Goal: Task Accomplishment & Management: Use online tool/utility

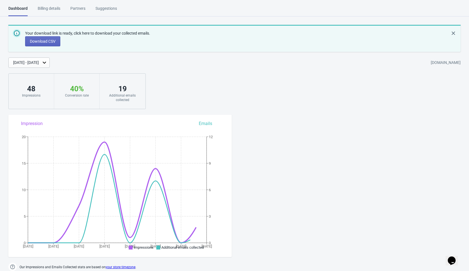
click at [199, 83] on div "Your download link is ready, click here to download your collected emails. Down…" at bounding box center [234, 67] width 469 height 84
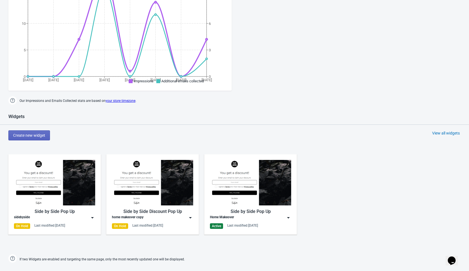
scroll to position [217, 0]
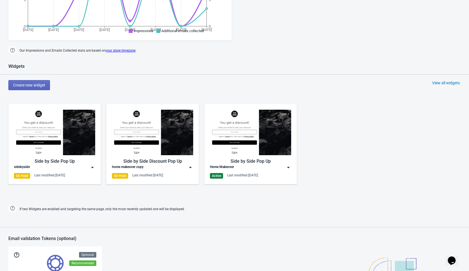
click at [190, 166] on img at bounding box center [190, 168] width 6 height 6
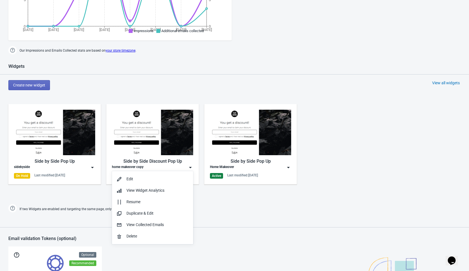
click at [87, 198] on div "Side by Side Pop Up sidebyside On Hold Last modified: 6.10.2025 Side by Side Di…" at bounding box center [234, 148] width 469 height 100
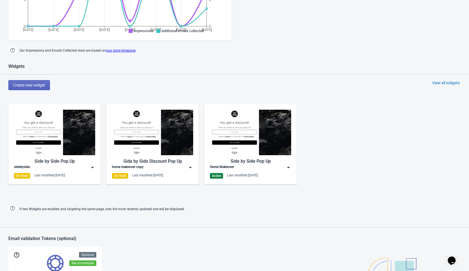
click at [451, 81] on div "View all widgets" at bounding box center [446, 83] width 28 height 6
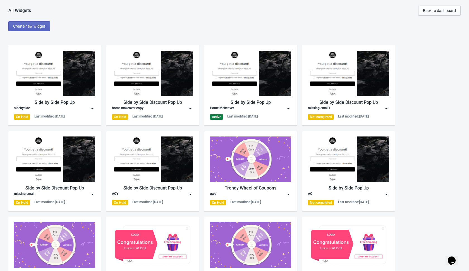
click at [385, 108] on img at bounding box center [386, 109] width 6 height 6
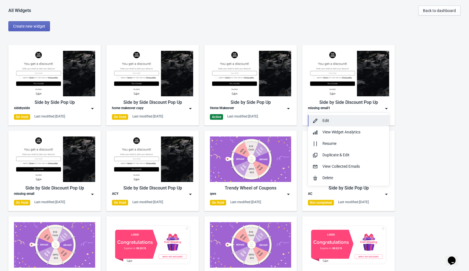
click at [347, 124] on button "Edit" at bounding box center [348, 120] width 81 height 11
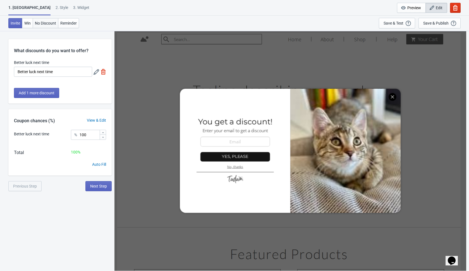
click at [43, 23] on span "No Discount" at bounding box center [45, 23] width 21 height 4
type input "no_code"
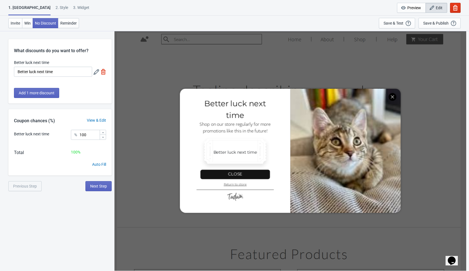
click at [51, 235] on div "1. Coupon 2 . Style 3. Widget 1. Coupon 2 . Style 3. Widget Cancel Widget Previ…" at bounding box center [234, 166] width 469 height 271
drag, startPoint x: 254, startPoint y: 9, endPoint x: 179, endPoint y: 16, distance: 75.1
click at [179, 16] on div "1. Coupon 2 . Style 3. Widget 1. Coupon 2 . Style 3. Widget Cancel Widget Previ…" at bounding box center [234, 15] width 469 height 31
click at [73, 5] on div "1. Coupon 2 . Style 3. Widget 1. Coupon 2 . Style 3. Widget Cancel Widget Previ…" at bounding box center [234, 15] width 469 height 31
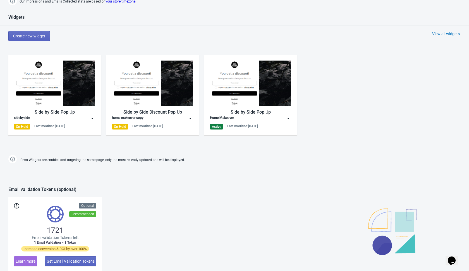
scroll to position [263, 0]
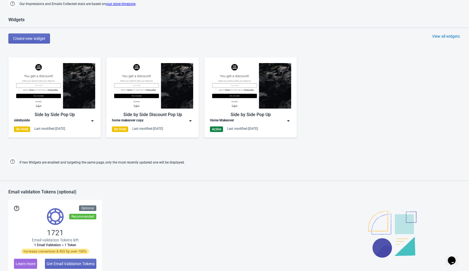
click at [84, 152] on div "Widgets Create new widget View all widgets Side by Side Pop Up sidebyside On Ho…" at bounding box center [234, 92] width 469 height 150
click at [211, 170] on div "Dashboard Billing details Partners Suggestions Dashboard Billing details Partne…" at bounding box center [234, 52] width 469 height 621
drag, startPoint x: 211, startPoint y: 170, endPoint x: 187, endPoint y: 67, distance: 105.4
click at [208, 162] on div "Dashboard Billing details Partners Suggestions Dashboard Billing details Partne…" at bounding box center [234, 52] width 469 height 621
click at [191, 121] on img at bounding box center [190, 121] width 6 height 6
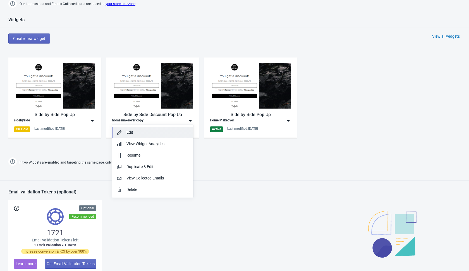
click at [156, 137] on button "Edit" at bounding box center [152, 132] width 81 height 11
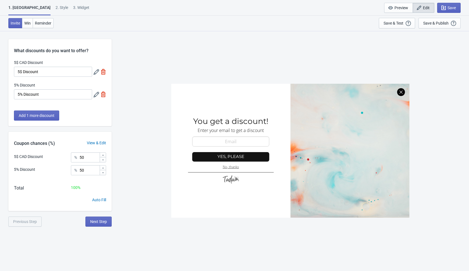
click at [138, 110] on div "SASDERWERT3H You get a discount! Enter your email to get a discount email-input…" at bounding box center [290, 151] width 352 height 240
click at [141, 42] on div "SASDERWERT3H You get a discount! Enter your email to get a discount email-input…" at bounding box center [290, 151] width 352 height 240
click at [129, 164] on div "SASDERWERT3H You get a discount! Enter your email to get a discount email-input…" at bounding box center [290, 151] width 352 height 240
click at [105, 222] on span "Next Step" at bounding box center [98, 221] width 17 height 4
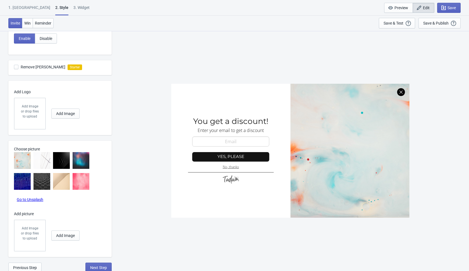
scroll to position [150, 0]
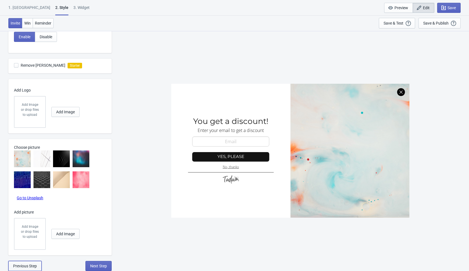
click at [24, 265] on span "Previous Step" at bounding box center [25, 266] width 24 height 4
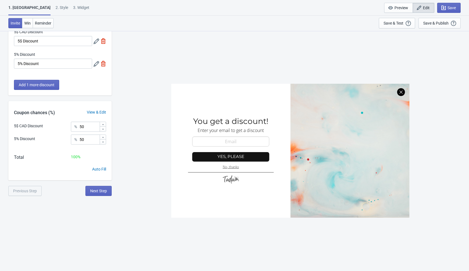
scroll to position [0, 0]
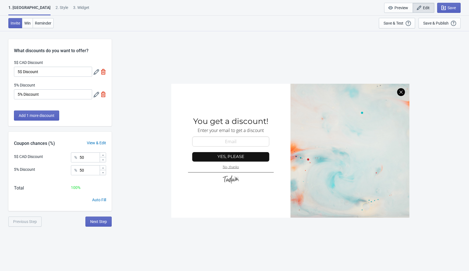
click at [152, 95] on div "SASDERWERT3H You get a discount! Enter your email to get a discount email-input…" at bounding box center [290, 151] width 352 height 240
click at [93, 227] on div "1. Coupon 2 . Style 3. Widget 1. Coupon 2 . Style 3. Widget Save and Exit Previ…" at bounding box center [234, 166] width 469 height 271
click at [100, 223] on span "Next Step" at bounding box center [98, 221] width 17 height 4
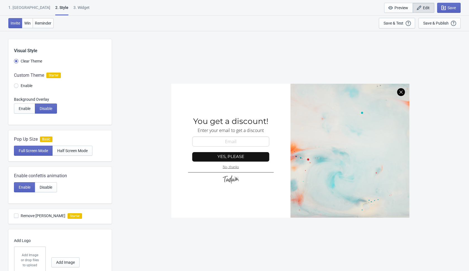
scroll to position [150, 0]
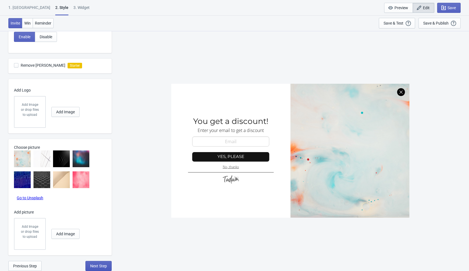
click at [97, 265] on span "Next Step" at bounding box center [98, 266] width 17 height 4
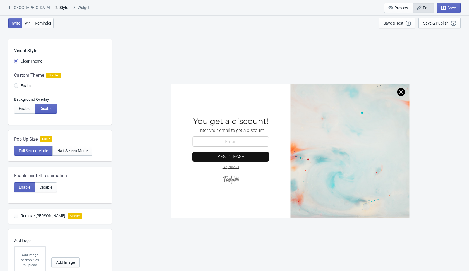
select select "once"
select select "1"
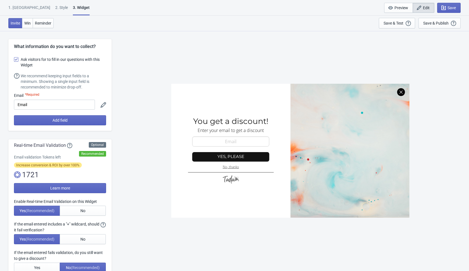
click at [138, 65] on div "SASDERWERT3H You get a discount! Enter your email to get a discount email-input…" at bounding box center [290, 151] width 352 height 240
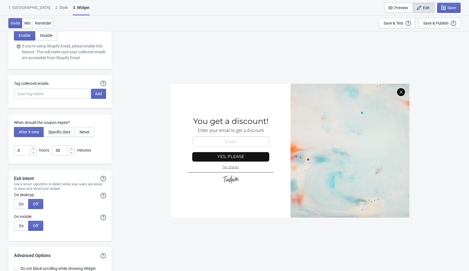
scroll to position [1332, 0]
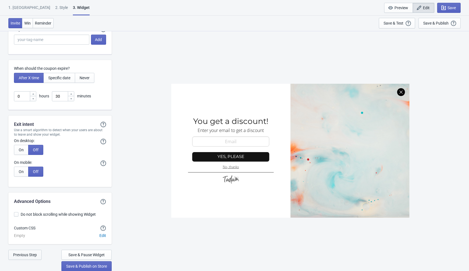
click at [36, 254] on span "Previous Step" at bounding box center [25, 254] width 24 height 4
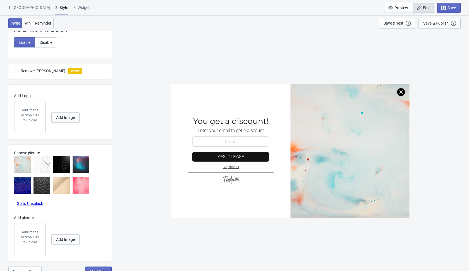
scroll to position [150, 0]
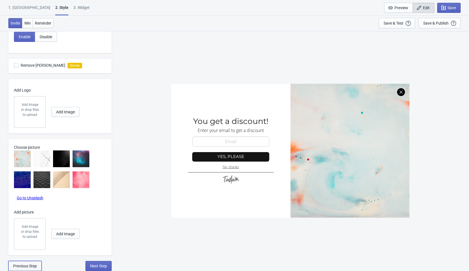
click at [31, 266] on span "Previous Step" at bounding box center [25, 266] width 24 height 4
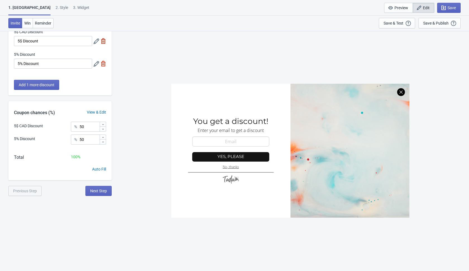
scroll to position [0, 0]
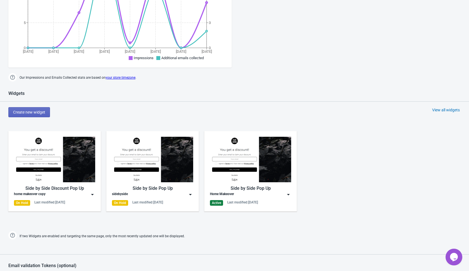
scroll to position [181, 0]
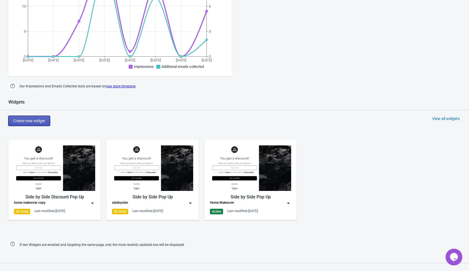
click at [36, 116] on button "Create new widget" at bounding box center [29, 121] width 42 height 10
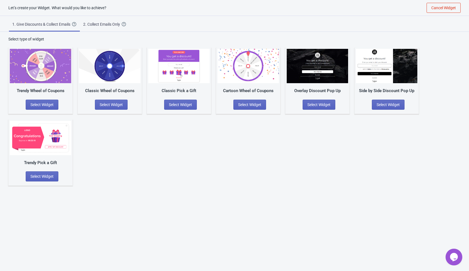
scroll to position [6, 0]
click at [109, 27] on div "2. Collect Emails Only Create a simple Widget that collects your visitors email…" at bounding box center [104, 24] width 43 height 6
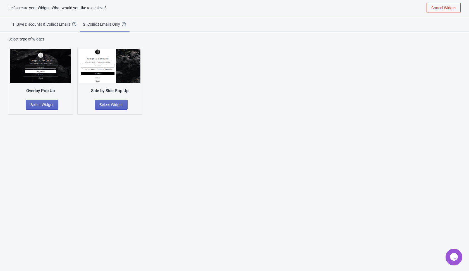
click at [190, 82] on div "Overlay Pop Up Select Widget Side by Side Pop Up Select Widget" at bounding box center [234, 78] width 452 height 72
click at [95, 151] on div "Let’s create your Widget. What would you like to achieve? Cancel Widget 1. Give…" at bounding box center [234, 135] width 469 height 271
click at [115, 107] on button "Select Widget" at bounding box center [111, 105] width 33 height 10
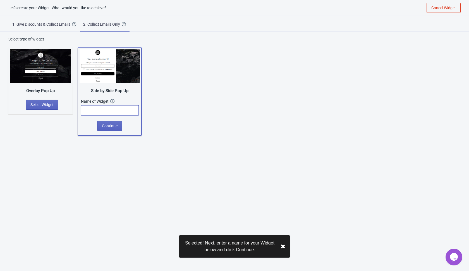
click at [116, 109] on input "text" at bounding box center [110, 110] width 58 height 10
type input "t"
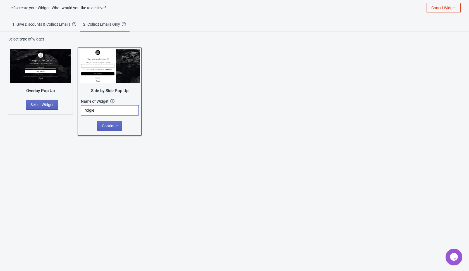
type input "rolgie"
click at [90, 149] on div "Let’s create your Widget. What would you like to achieve? Cancel Widget 1. Give…" at bounding box center [234, 135] width 469 height 271
click at [116, 124] on span "Continue" at bounding box center [110, 126] width 16 height 4
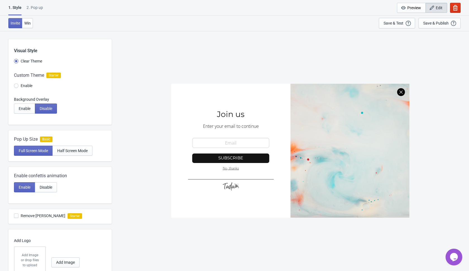
click at [154, 110] on div "SASDERWERT3H Join us Enter your email to continue email-input Subscribe No, tha…" at bounding box center [290, 151] width 352 height 240
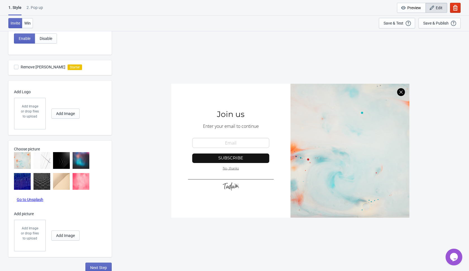
scroll to position [150, 0]
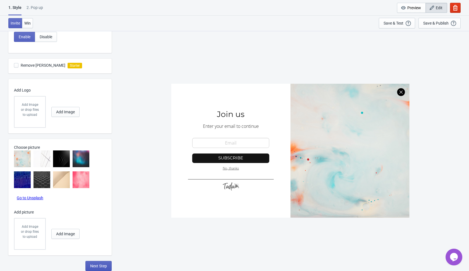
click at [100, 266] on span "Next Step" at bounding box center [98, 266] width 17 height 4
select select "once"
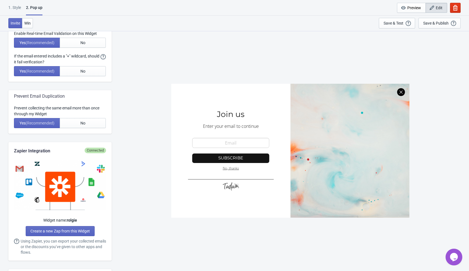
scroll to position [0, 0]
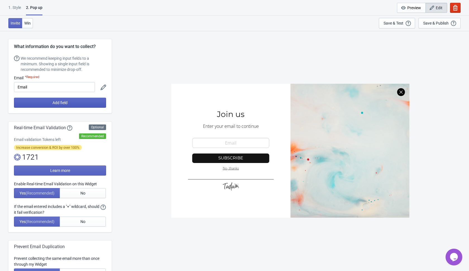
click at [91, 101] on button "Add field" at bounding box center [60, 103] width 92 height 10
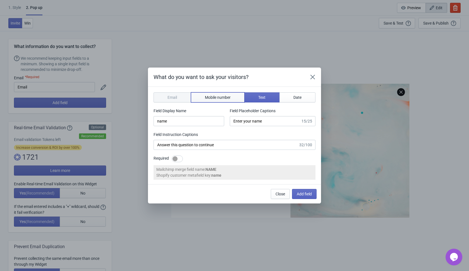
click at [217, 98] on span "Mobile number" at bounding box center [218, 97] width 26 height 4
type input "phone"
type input "Enter your mobile number"
type input "Next, enter your mobile number to continue"
select select "ca"
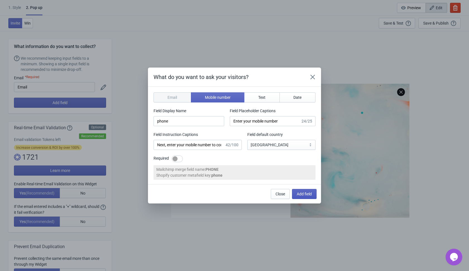
click at [300, 194] on span "Add field" at bounding box center [304, 194] width 15 height 4
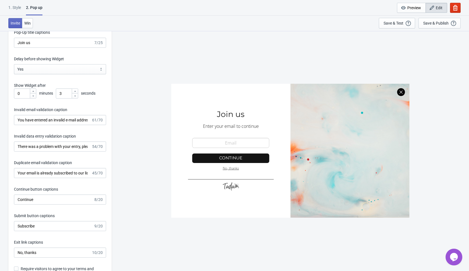
scroll to position [1012, 0]
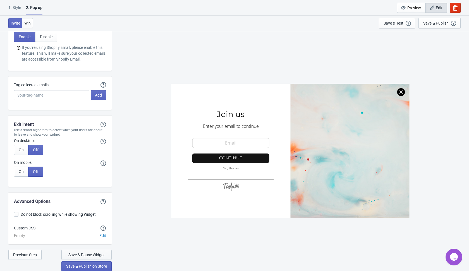
click at [99, 256] on span "Save & Pause Widget" at bounding box center [86, 254] width 36 height 4
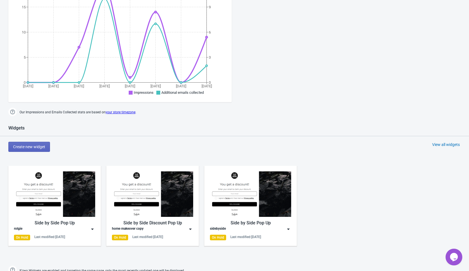
scroll to position [158, 0]
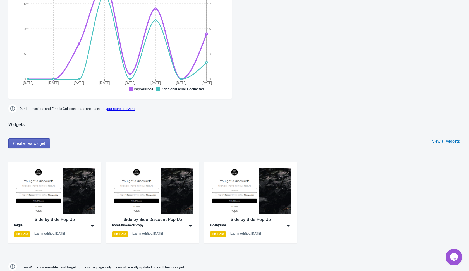
click at [93, 225] on img at bounding box center [93, 226] width 6 height 6
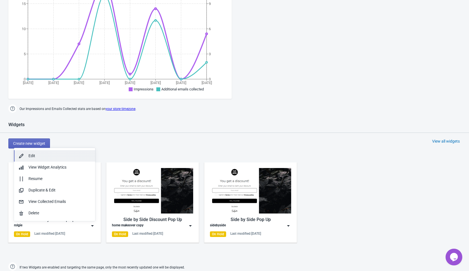
click at [44, 156] on div "Edit" at bounding box center [59, 156] width 62 height 6
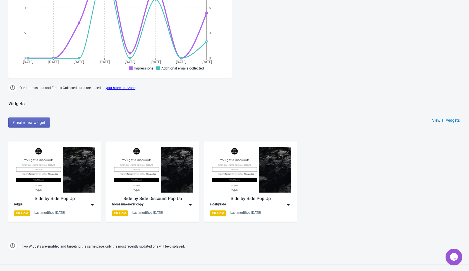
scroll to position [182, 0]
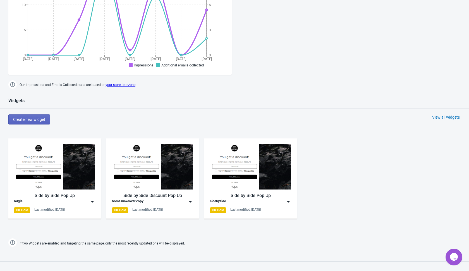
click at [193, 201] on img at bounding box center [190, 202] width 6 height 6
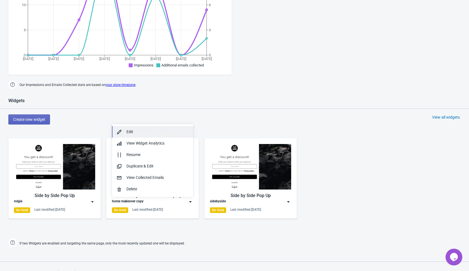
click at [151, 131] on div "Edit" at bounding box center [157, 132] width 62 height 6
